Goal: Transaction & Acquisition: Purchase product/service

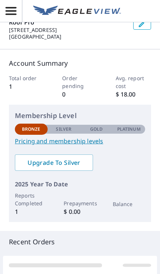
scroll to position [8, 0]
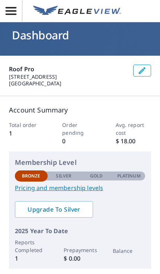
click at [16, 17] on icon "button" at bounding box center [10, 10] width 13 height 13
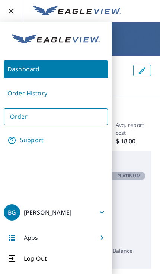
click at [49, 97] on link "Order History" at bounding box center [56, 93] width 104 height 18
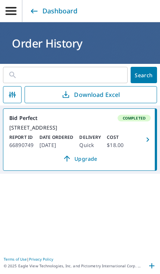
click at [107, 78] on input "text" at bounding box center [74, 75] width 105 height 21
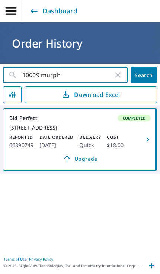
type input "10609 murphy"
click at [143, 75] on button "Search" at bounding box center [143, 75] width 26 height 16
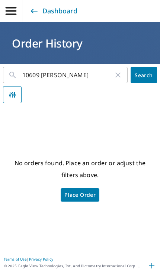
click at [86, 197] on span "Place Order" at bounding box center [79, 195] width 31 height 4
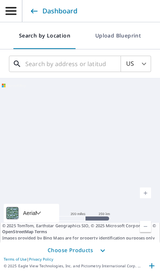
click at [79, 66] on input "text" at bounding box center [65, 63] width 80 height 21
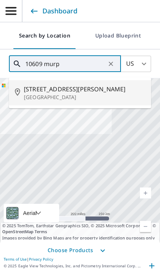
click at [122, 95] on p "[GEOGRAPHIC_DATA]" at bounding box center [84, 97] width 121 height 7
type input "[STREET_ADDRESS][PERSON_NAME]"
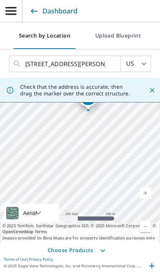
scroll to position [31, 0]
click at [86, 250] on span "Choose Products" at bounding box center [80, 250] width 160 height 15
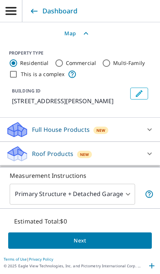
click at [116, 192] on body "BG BG Dashboard Search by Location Upload Blueprint US US ​ [STREET_ADDRESS][PE…" at bounding box center [80, 137] width 160 height 274
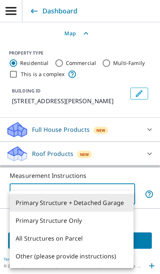
click at [107, 221] on li "Primary Structure Only" at bounding box center [72, 221] width 124 height 18
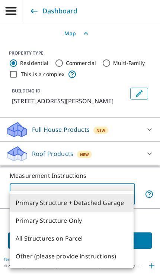
type input "2"
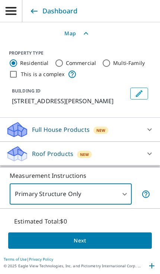
click at [122, 242] on span "Next" at bounding box center [80, 240] width 132 height 9
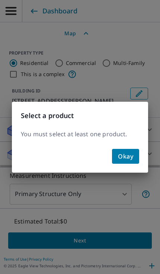
click at [126, 162] on button "Okay" at bounding box center [125, 156] width 27 height 15
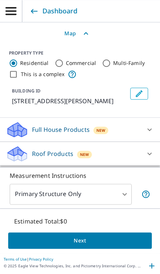
scroll to position [7, 0]
click at [19, 153] on icon at bounding box center [15, 157] width 14 height 8
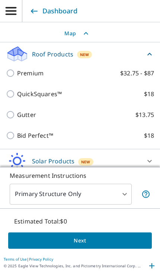
scroll to position [99, 0]
click at [15, 90] on input "QuickSquares™ $18" at bounding box center [11, 94] width 11 height 9
checkbox input "true"
type input "1"
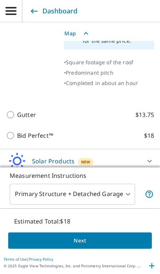
scroll to position [256, 0]
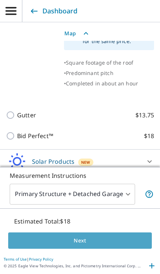
click at [111, 249] on button "Next" at bounding box center [79, 241] width 143 height 17
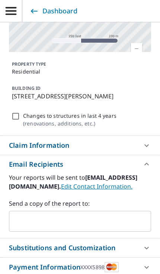
scroll to position [130, 0]
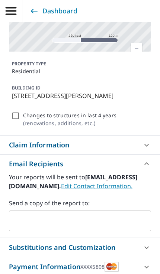
click at [64, 140] on div "Claim Information" at bounding box center [39, 145] width 61 height 10
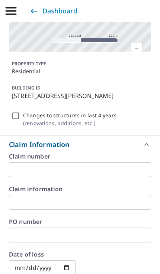
click at [70, 140] on div "Claim Information" at bounding box center [73, 145] width 129 height 10
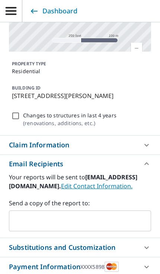
click at [66, 136] on div "Claim Information" at bounding box center [80, 145] width 160 height 19
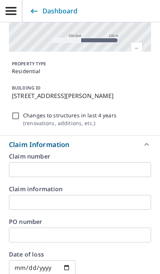
click at [55, 162] on input "text" at bounding box center [80, 169] width 142 height 15
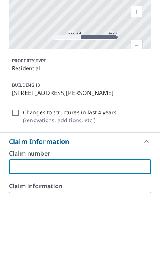
scroll to position [142, 0]
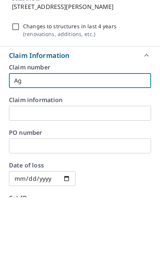
type input "A"
type input "AGW-216396"
click at [16, 183] on input "text" at bounding box center [80, 190] width 142 height 15
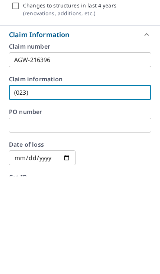
type input "(023)"
click at [28, 216] on input "text" at bounding box center [80, 223] width 142 height 15
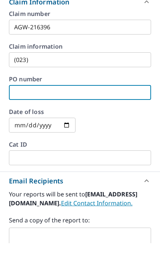
scroll to position [241, 0]
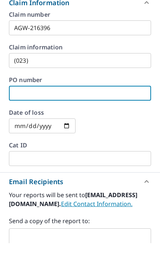
click at [65, 149] on div "​" at bounding box center [42, 156] width 66 height 15
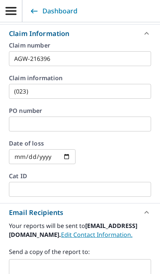
scroll to position [30, 0]
click at [88, 117] on input "text" at bounding box center [80, 124] width 142 height 15
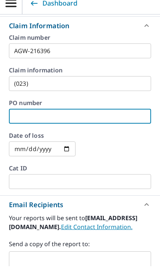
click at [58, 149] on div "2025-10-06 ​" at bounding box center [42, 156] width 66 height 15
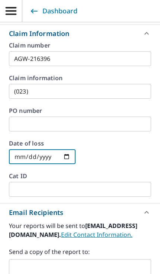
scroll to position [31, 0]
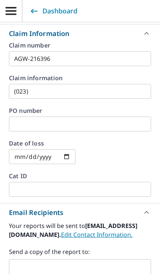
click at [26, 149] on input "2025-07-06" at bounding box center [42, 156] width 66 height 15
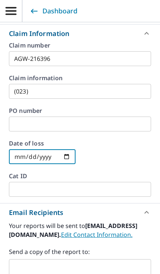
type input "2025-07-07"
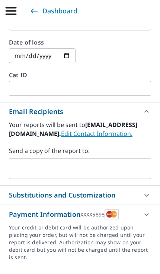
scroll to position [351, 0]
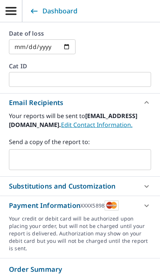
click at [114, 153] on input "text" at bounding box center [74, 160] width 124 height 14
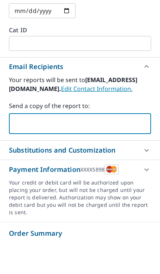
type input "[EMAIL_ADDRESS][DOMAIN_NAME]"
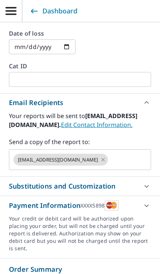
click at [136, 181] on div "Substitutions and Customization" at bounding box center [73, 186] width 129 height 10
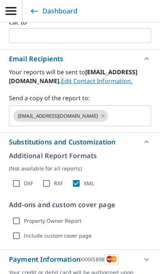
scroll to position [395, 0]
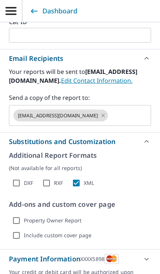
click at [98, 213] on div "Property Owner Report" at bounding box center [80, 220] width 142 height 15
click at [15, 213] on input "Property Owner Report" at bounding box center [16, 220] width 15 height 15
checkbox input "true"
click at [16, 228] on input "Include custom cover page" at bounding box center [16, 235] width 15 height 15
checkbox input "true"
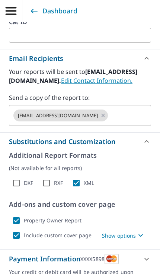
click at [130, 232] on p "Show options" at bounding box center [119, 236] width 34 height 8
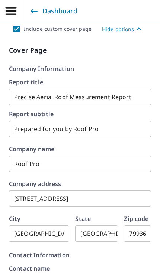
scroll to position [607, 0]
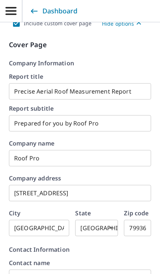
click at [113, 183] on input "3674 Deergrass Cir" at bounding box center [80, 193] width 142 height 21
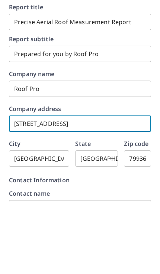
click at [114, 183] on input "3674 Deergrass Cir" at bounding box center [80, 193] width 142 height 21
type input "3"
type input "3505 lincolnc"
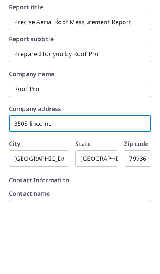
click at [141, 218] on input "79936" at bounding box center [137, 228] width 27 height 21
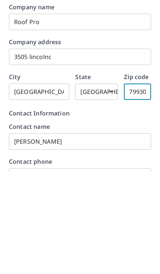
scroll to position [641, 0]
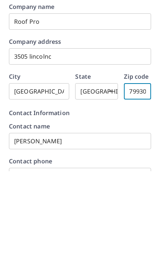
type input "79930"
click at [128, 234] on input "Brian Garcia" at bounding box center [80, 244] width 142 height 21
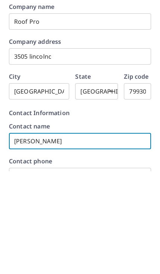
click at [102, 234] on input "Brian Garcia" at bounding box center [80, 244] width 142 height 21
click at [96, 234] on input "Brian Garcia" at bounding box center [80, 244] width 142 height 21
click at [95, 234] on input "Brian Garcia" at bounding box center [80, 244] width 142 height 21
click at [97, 234] on input "Brian Garcia" at bounding box center [80, 244] width 142 height 21
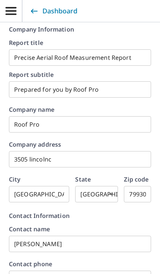
click at [108, 234] on input "Jesus Iglesias" at bounding box center [80, 244] width 142 height 21
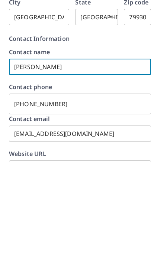
scroll to position [717, 0]
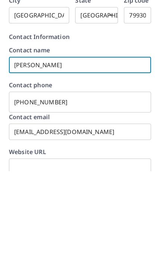
click at [115, 158] on input "Jesus Iglesias" at bounding box center [80, 168] width 142 height 21
click at [116, 158] on input "Jesus Iglesias" at bounding box center [80, 168] width 142 height 21
type input "Brian garcia"
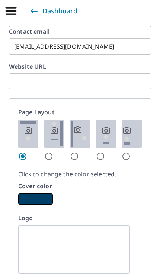
scroll to position [934, 0]
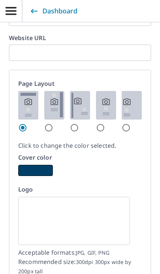
click at [54, 197] on img at bounding box center [73, 221] width 111 height 48
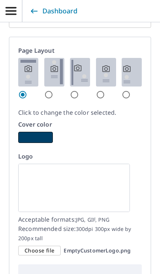
scroll to position [974, 0]
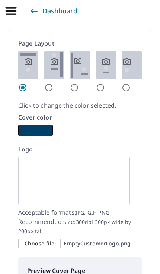
click at [47, 239] on span "Choose file" at bounding box center [40, 243] width 30 height 9
click at [0, 0] on input "Choose file EmptyCustomerLogo.png" at bounding box center [0, 0] width 0 height 0
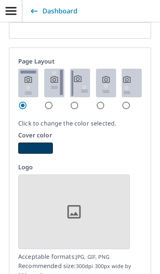
scroll to position [955, 0]
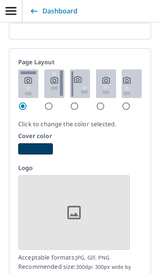
click at [37, 143] on button "button" at bounding box center [35, 148] width 35 height 11
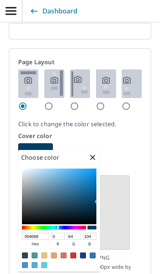
type input "033E63"
type input "3"
type input "62"
type input "99"
type input "024169"
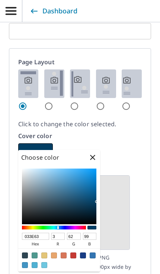
type input "2"
type input "65"
type input "105"
type input "00548A"
type input "0"
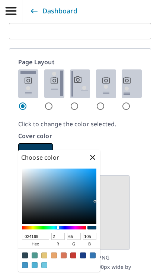
type input "84"
type input "138"
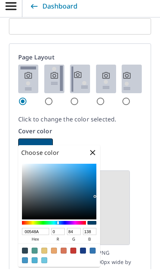
type input "005D99"
type input "93"
type input "153"
type input "0064A5"
type input "100"
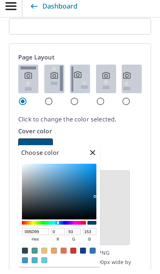
type input "165"
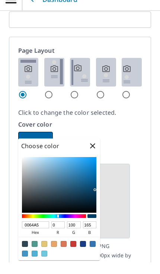
type input "006CB3"
type input "108"
type input "179"
type input "006DB4"
type input "109"
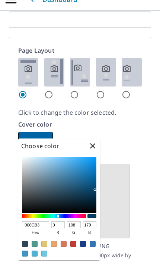
type input "180"
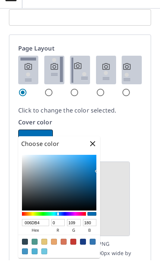
type input "006FB8"
type input "111"
type input "184"
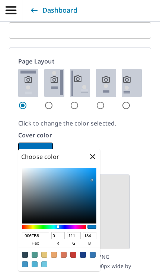
type input "0C7DC7"
type input "12"
type input "125"
type input "199"
type input "0D8CDF"
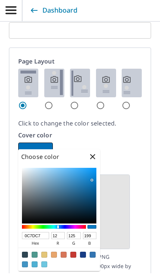
type input "13"
type input "140"
type input "223"
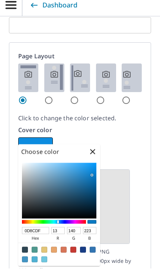
type input "009AFF"
type input "0"
type input "154"
type input "255"
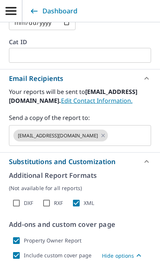
scroll to position [391, 0]
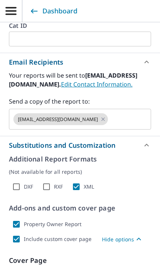
click at [147, 141] on icon at bounding box center [146, 145] width 9 height 9
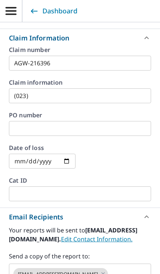
scroll to position [236, 0]
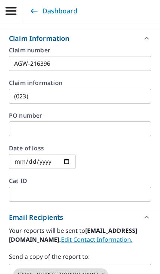
click at [147, 213] on icon at bounding box center [146, 217] width 9 height 9
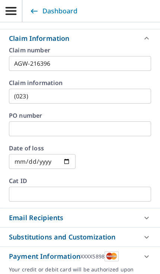
click at [147, 214] on icon at bounding box center [146, 218] width 9 height 9
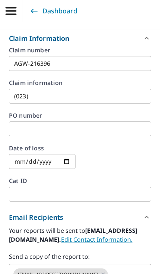
click at [115, 267] on input "text" at bounding box center [122, 274] width 27 height 14
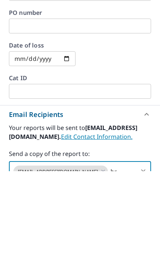
type input "b"
type input "g"
type input "gbrian55555@gmail"
type input "."
type input "[EMAIL_ADDRESS][DOMAIN_NAME]"
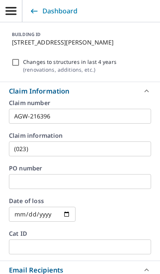
scroll to position [184, 0]
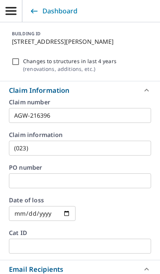
click at [30, 206] on input "2025-07-07" at bounding box center [42, 213] width 66 height 15
click at [27, 206] on input "2025-09-07" at bounding box center [42, 213] width 66 height 15
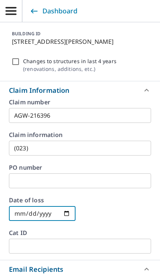
type input "2025-09-24"
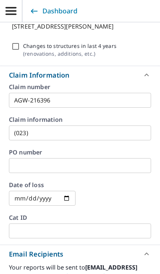
scroll to position [198, 0]
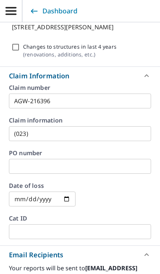
click at [117, 94] on input "AGW-216396" at bounding box center [80, 101] width 142 height 15
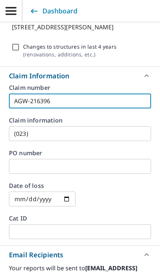
click at [113, 126] on input "(023)" at bounding box center [80, 133] width 142 height 15
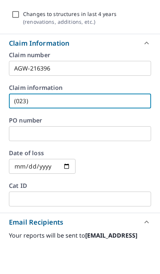
click at [102, 126] on input "(023)" at bounding box center [80, 133] width 142 height 15
click at [104, 126] on input "(023)" at bounding box center [80, 133] width 142 height 15
type input "("
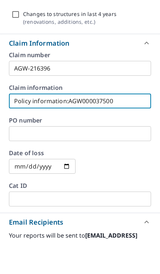
type input "Policy information:AGW000037500"
click at [118, 159] on input "text" at bounding box center [80, 166] width 142 height 15
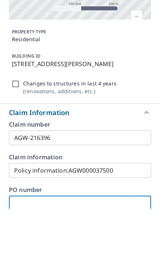
scroll to position [95, 0]
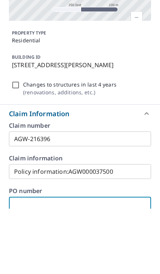
click at [117, 197] on input "AGW-216396" at bounding box center [80, 204] width 142 height 15
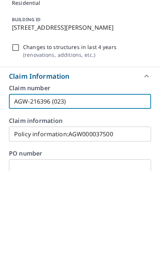
type input "AGW-216396 (023)"
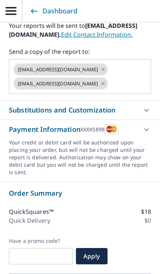
scroll to position [332, 0]
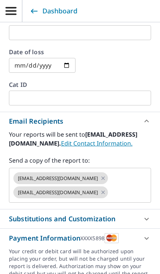
click at [147, 234] on icon at bounding box center [146, 238] width 9 height 9
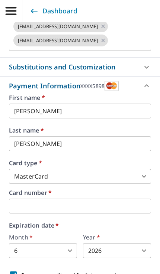
scroll to position [463, 0]
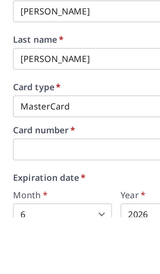
click at [62, 109] on body "BG BG Dashboard Finalize Order 10609 Murphy St El Paso, TX 79924 Aerial Road A …" at bounding box center [80, 137] width 160 height 274
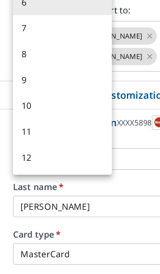
click at [13, 51] on li "8" at bounding box center [43, 60] width 68 height 18
type input "8"
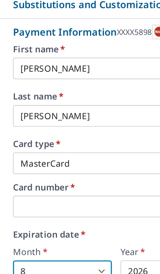
click at [98, 150] on body "BG BG Dashboard Finalize Order 10609 Murphy St El Paso, TX 79924 Aerial Road A …" at bounding box center [80, 137] width 160 height 274
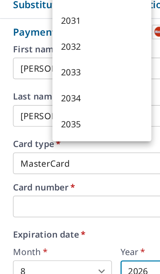
click at [48, 126] on li "2033" at bounding box center [70, 135] width 68 height 18
type input "2033"
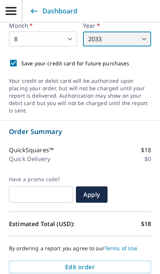
scroll to position [695, 0]
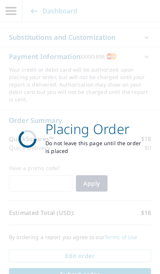
scroll to position [424, 0]
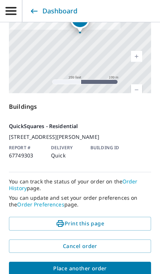
scroll to position [298, 0]
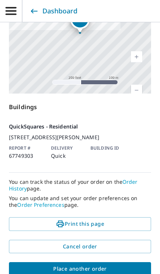
click at [94, 230] on button "Print this page" at bounding box center [80, 224] width 142 height 14
click at [104, 230] on button "Print this page" at bounding box center [80, 224] width 142 height 14
click at [85, 224] on span "Print this page" at bounding box center [80, 224] width 130 height 9
